Goal: Information Seeking & Learning: Find specific fact

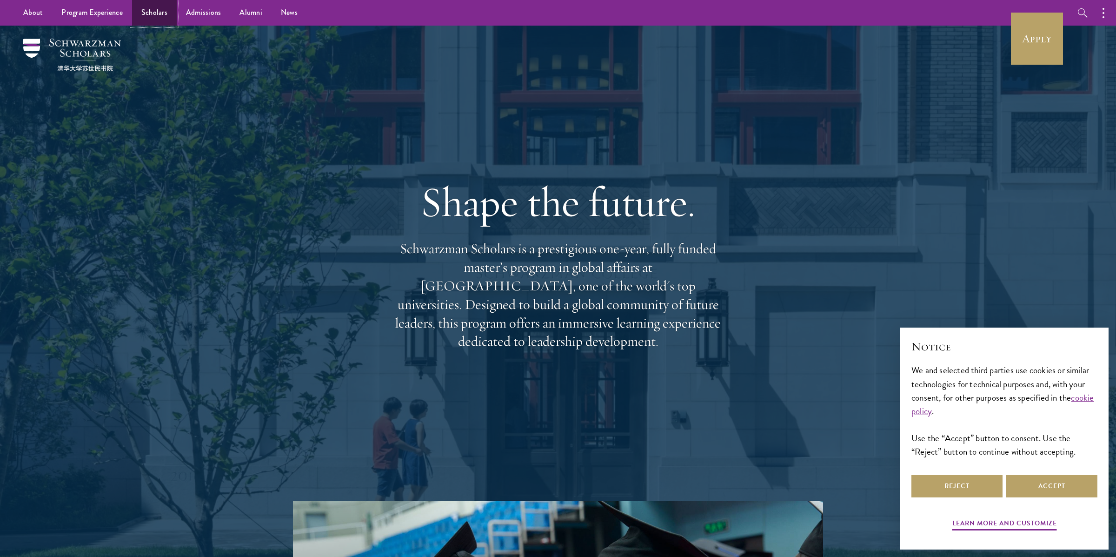
click at [146, 15] on link "Scholars" at bounding box center [154, 13] width 45 height 26
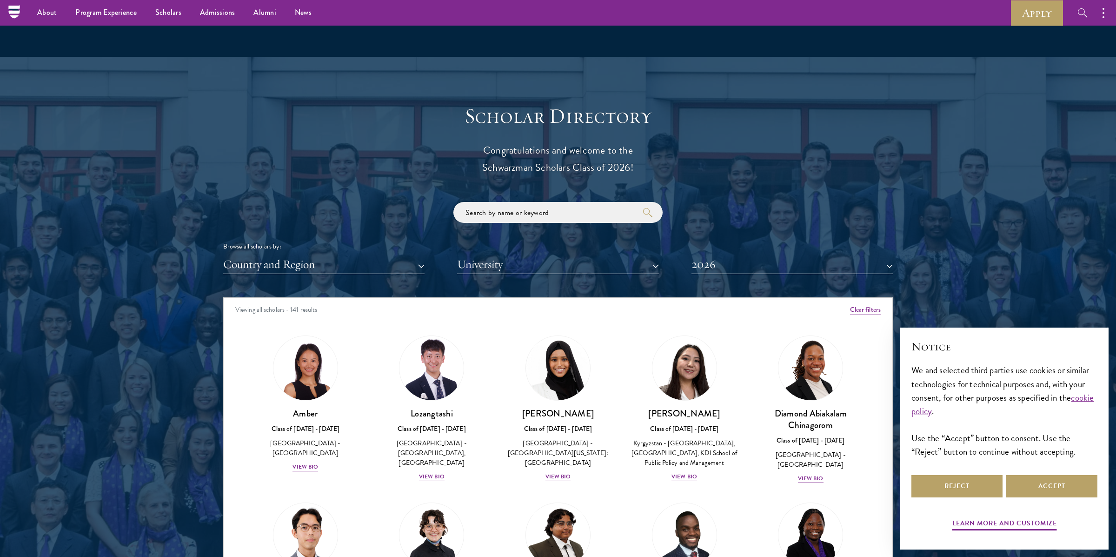
scroll to position [933, 0]
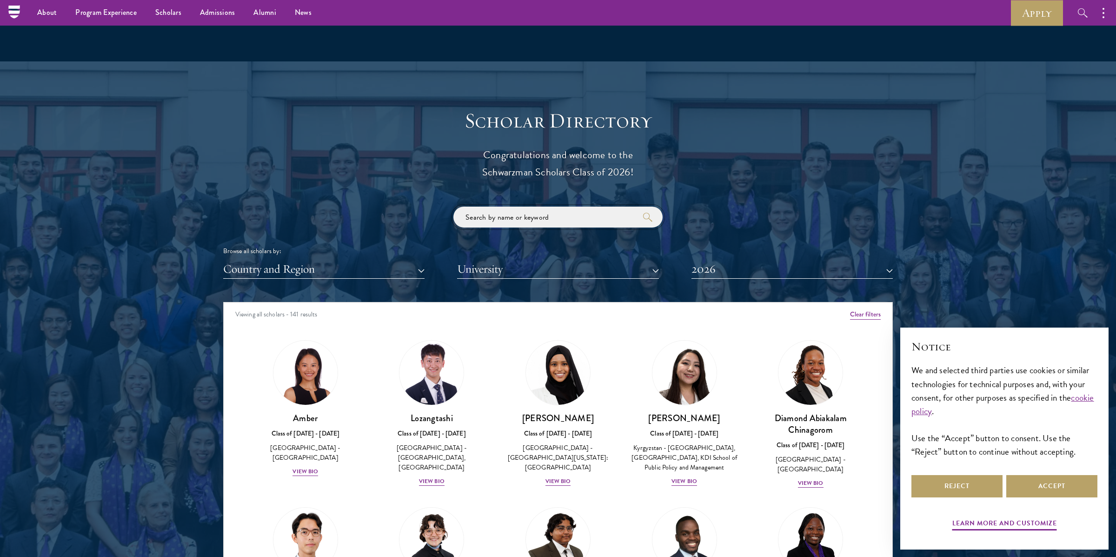
drag, startPoint x: 514, startPoint y: 209, endPoint x: 382, endPoint y: 227, distance: 133.7
click at [512, 209] on input "search" at bounding box center [557, 216] width 209 height 21
click at [538, 217] on input "search" at bounding box center [557, 216] width 209 height 21
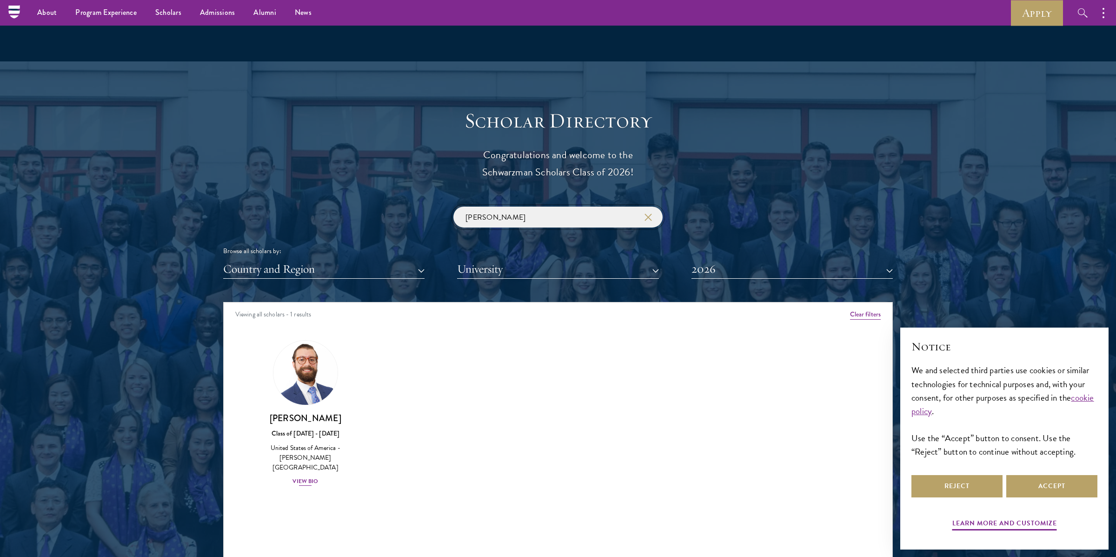
type input "josemaria"
click at [292, 379] on img at bounding box center [305, 372] width 71 height 71
drag, startPoint x: 530, startPoint y: 219, endPoint x: 305, endPoint y: 221, distance: 224.6
click at [305, 221] on div "josemaria Browse all scholars by: Country and Region All Countries and Regions …" at bounding box center [558, 242] width 670 height 72
drag, startPoint x: 355, startPoint y: 415, endPoint x: 345, endPoint y: 1, distance: 413.9
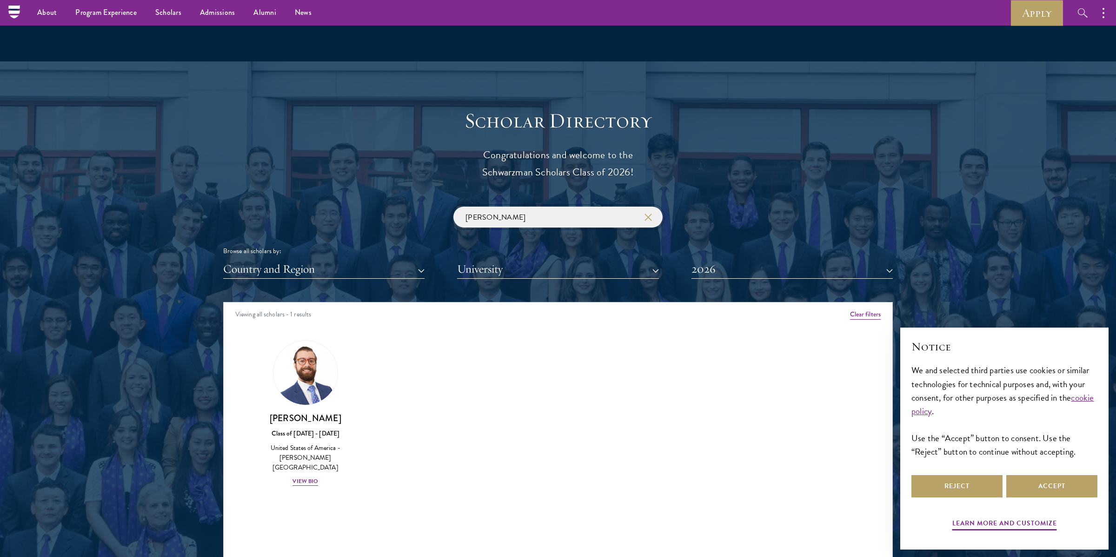
drag, startPoint x: 538, startPoint y: 219, endPoint x: 222, endPoint y: 201, distance: 317.1
click at [222, 201] on section "Scholar Directory Congratulations and welcome to the Schwarzman Scholars Class …" at bounding box center [558, 344] width 1116 height 566
click at [539, 216] on input "princelawrenz" at bounding box center [557, 216] width 209 height 21
type input "princelawrenz hamlin"
